Goal: Find specific page/section: Find specific page/section

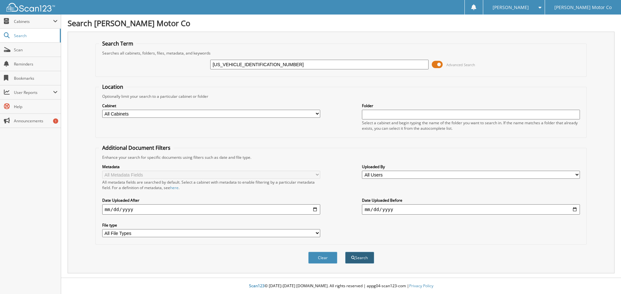
type input "[US_VEHICLE_IDENTIFICATION_NUMBER]"
click at [366, 258] on button "Search" at bounding box center [359, 258] width 29 height 12
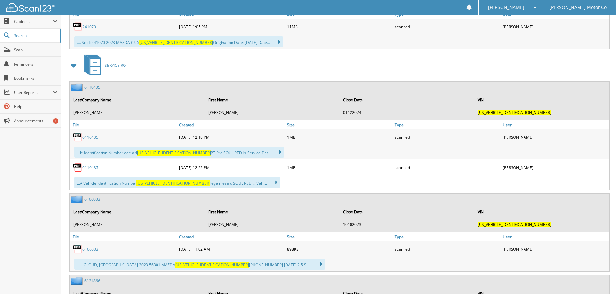
scroll to position [356, 0]
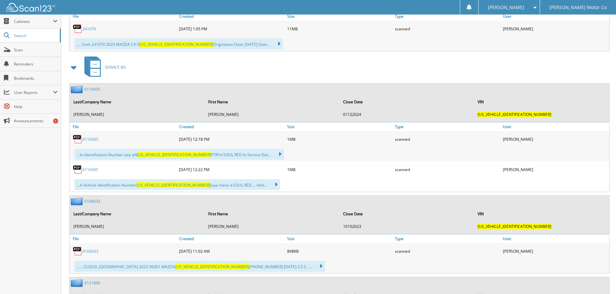
click at [75, 69] on span at bounding box center [73, 68] width 9 height 12
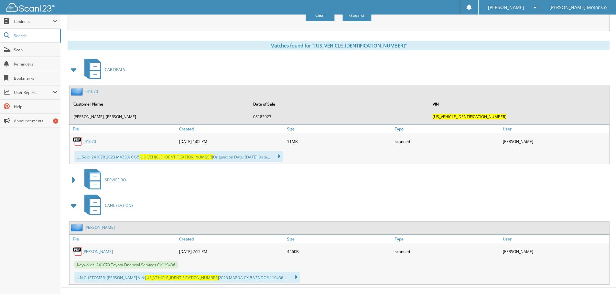
scroll to position [253, 0]
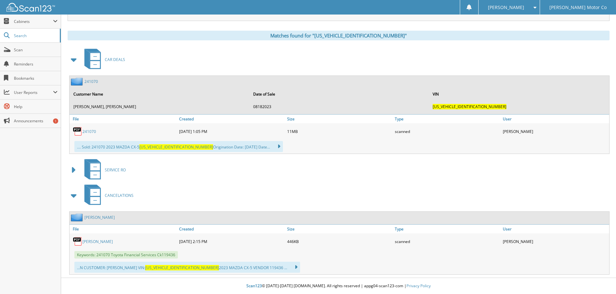
click at [101, 241] on link "[PERSON_NAME]" at bounding box center [97, 241] width 30 height 5
